Goal: Task Accomplishment & Management: Manage account settings

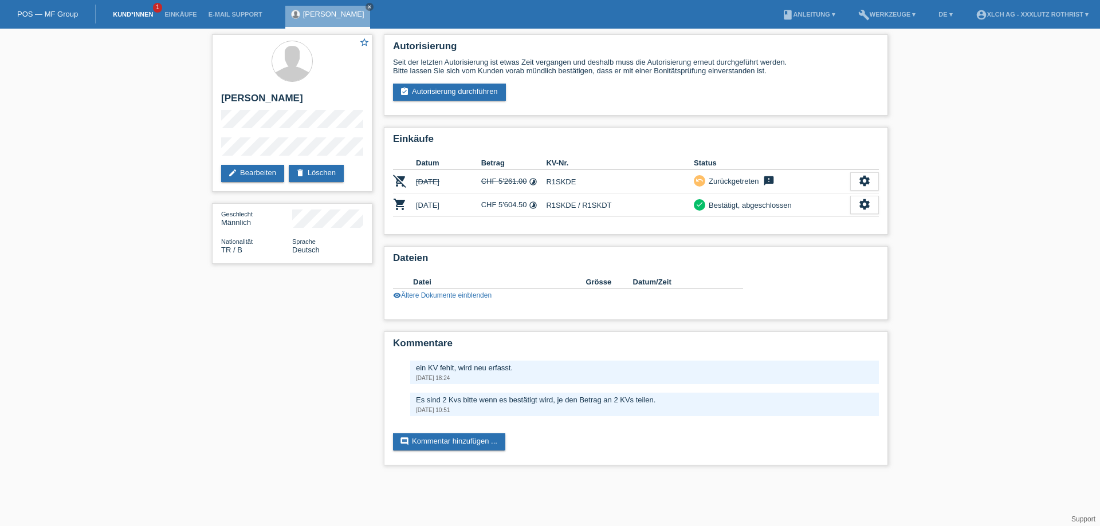
click at [132, 12] on link "Kund*innen" at bounding box center [133, 14] width 52 height 7
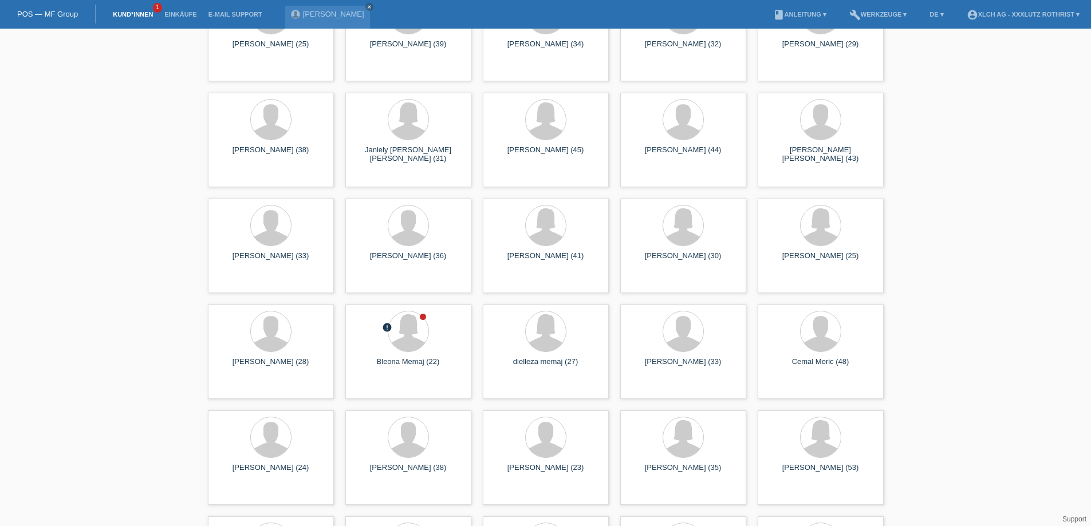
scroll to position [4067, 0]
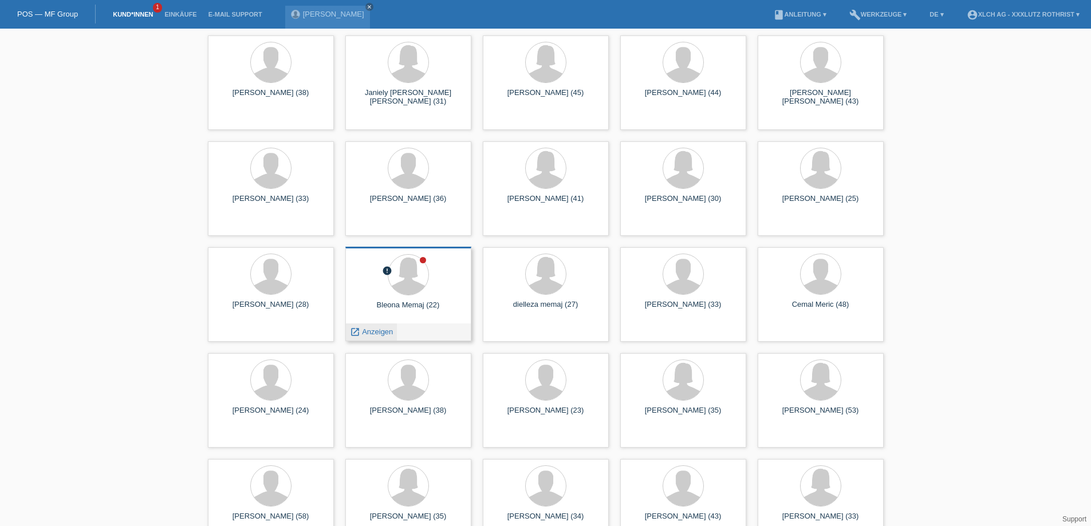
click at [365, 331] on span "Anzeigen" at bounding box center [377, 332] width 31 height 9
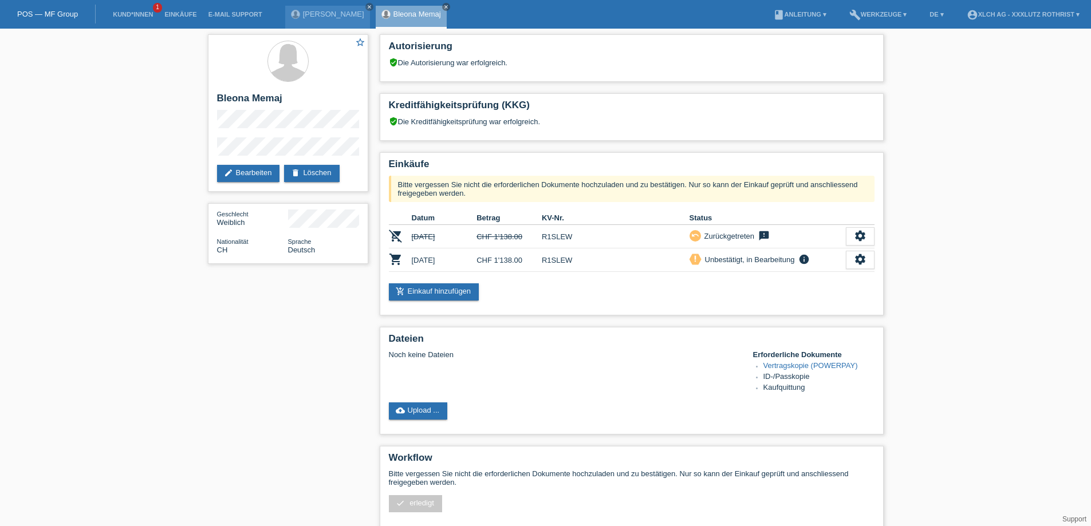
click at [56, 418] on div "star_border Bleona Memaj edit Bearbeiten delete Löschen Geschlecht Weiblich Nat…" at bounding box center [545, 342] width 1091 height 627
click at [1024, 141] on div "star_border Bleona Memaj edit Bearbeiten delete Löschen Geschlecht Weiblich Nat…" at bounding box center [545, 342] width 1091 height 627
click at [407, 415] on link "cloud_upload Upload ..." at bounding box center [418, 411] width 59 height 17
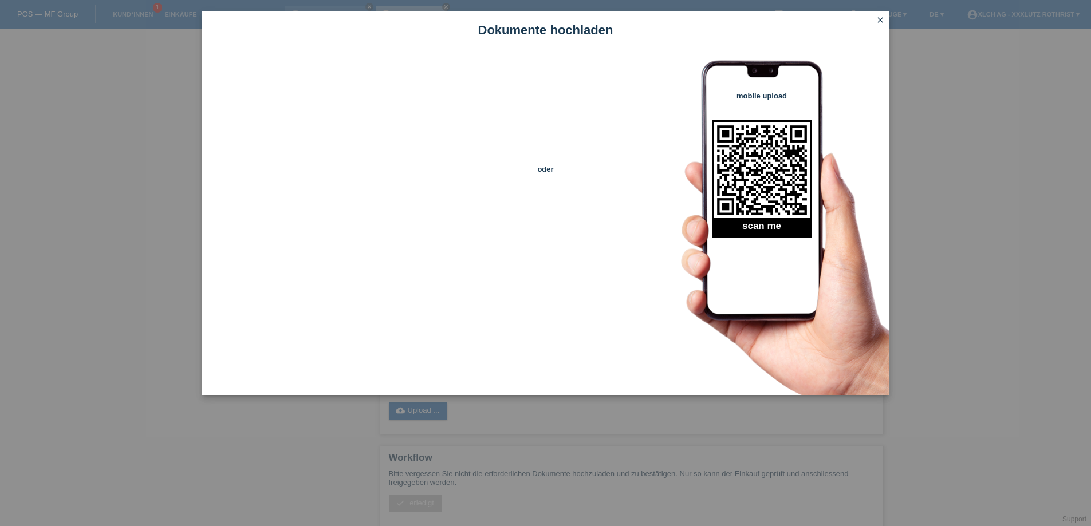
click at [877, 21] on icon "close" at bounding box center [880, 19] width 9 height 9
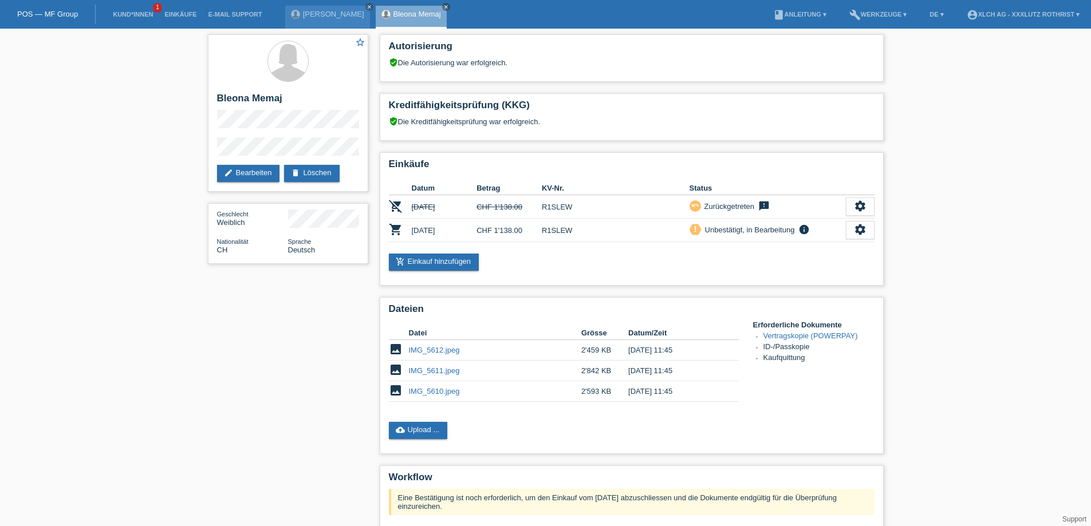
scroll to position [172, 0]
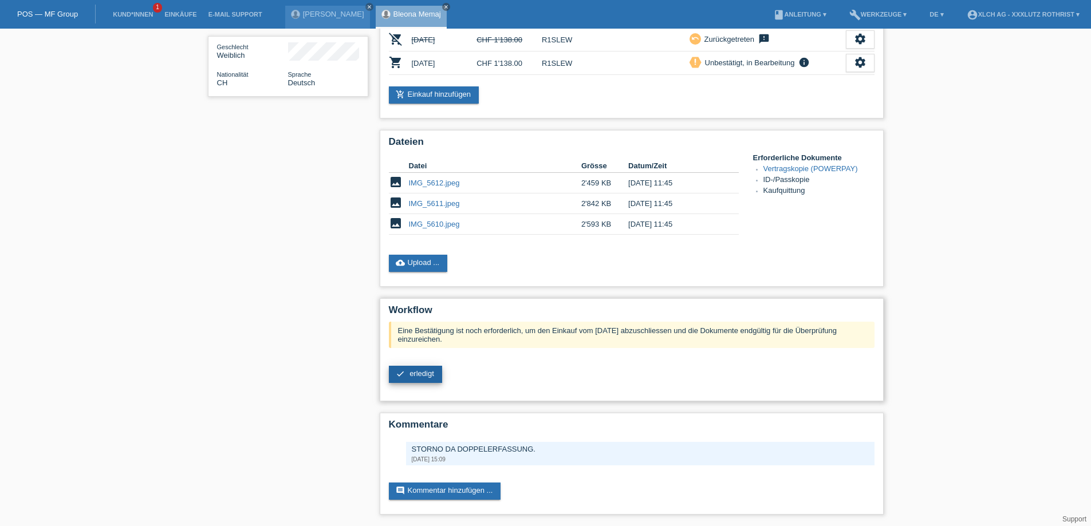
click at [414, 370] on link "check erledigt" at bounding box center [415, 374] width 53 height 17
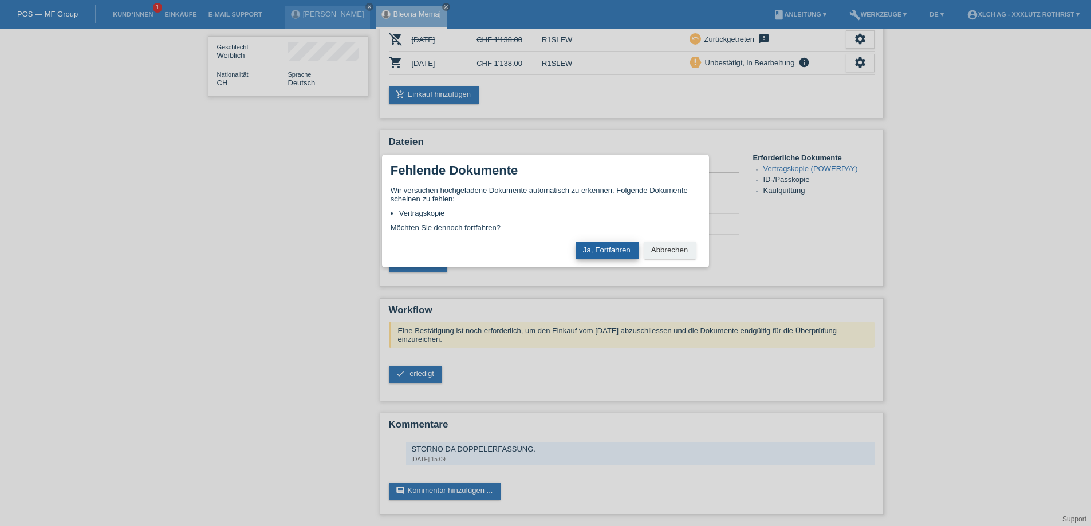
click at [610, 257] on button "Ja, Fortfahren" at bounding box center [607, 250] width 62 height 17
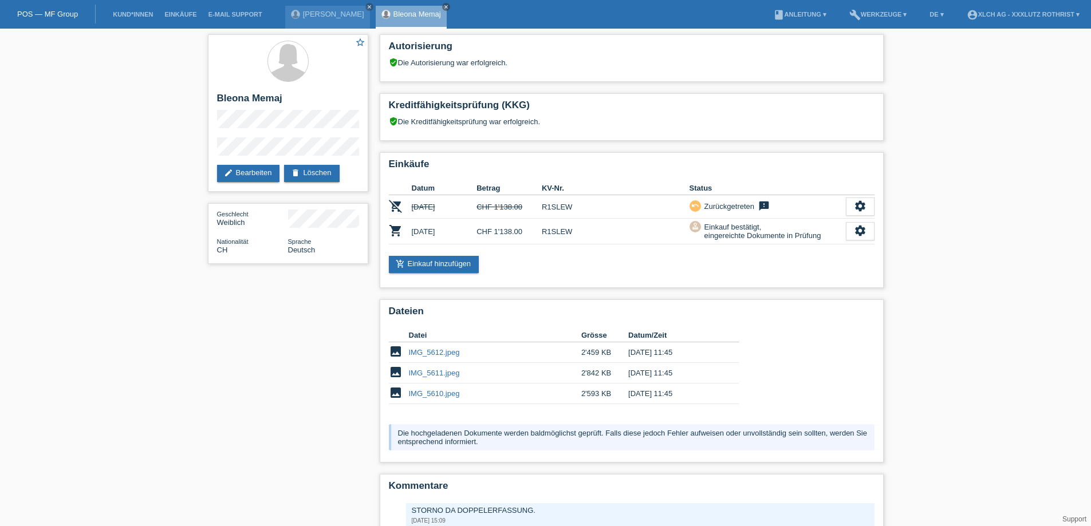
scroll to position [70, 0]
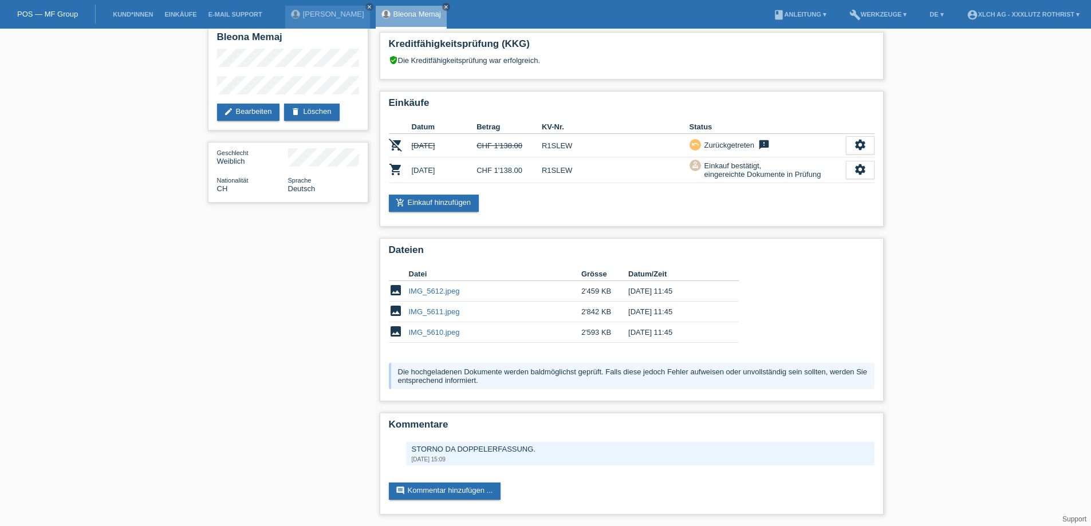
click at [328, 294] on div "star_border Bleona Memaj edit Bearbeiten delete Löschen Geschlecht Weiblich Nat…" at bounding box center [545, 246] width 687 height 559
click at [1046, 182] on div "star_border Bleona Memaj edit Bearbeiten delete Löschen Geschlecht Weiblich Nat…" at bounding box center [545, 246] width 1091 height 559
